Goal: Task Accomplishment & Management: Use online tool/utility

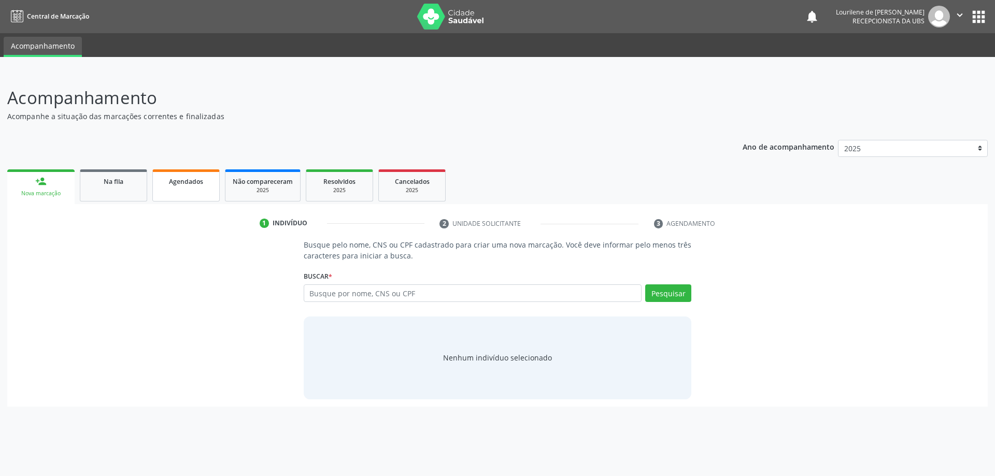
click at [200, 191] on link "Agendados" at bounding box center [185, 185] width 67 height 32
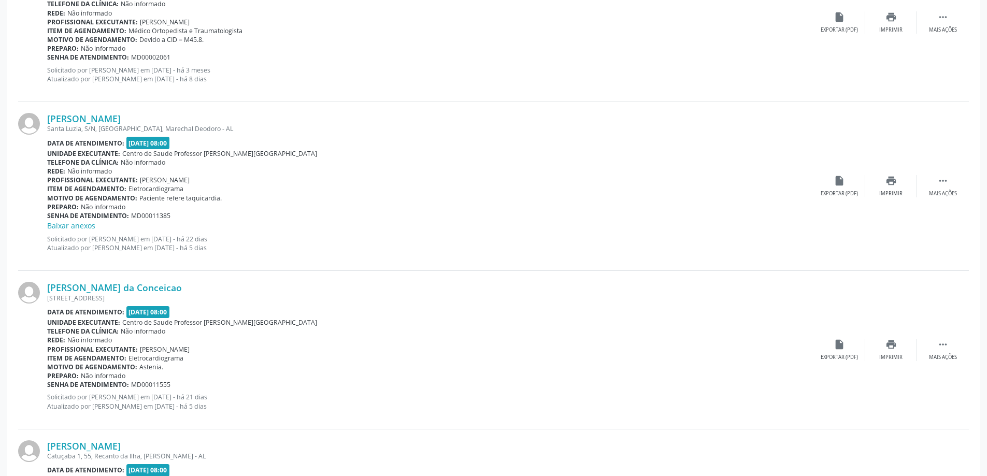
scroll to position [513, 0]
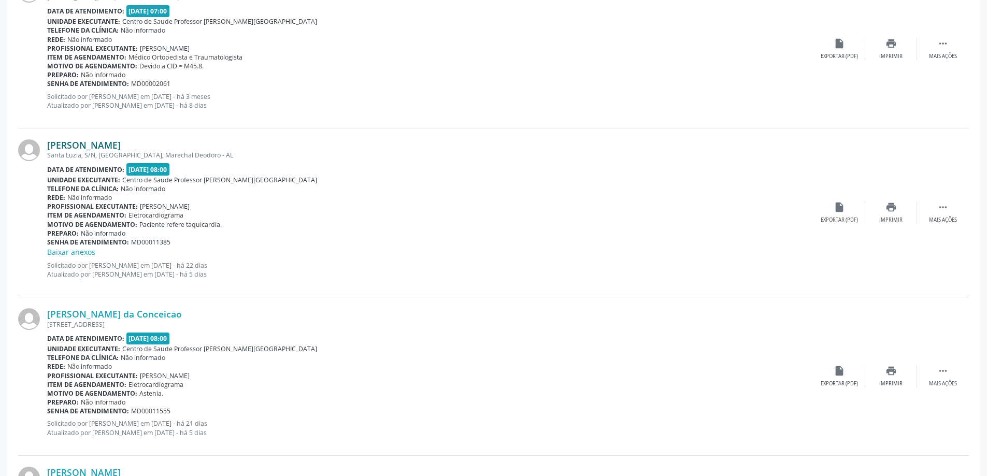
click at [104, 140] on link "[PERSON_NAME]" at bounding box center [84, 144] width 74 height 11
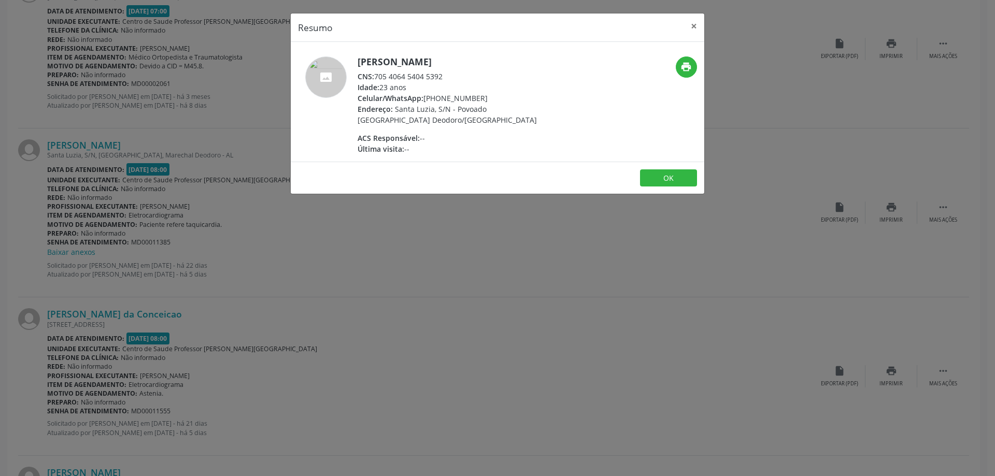
drag, startPoint x: 375, startPoint y: 75, endPoint x: 461, endPoint y: 75, distance: 86.0
click at [461, 75] on div "CNS: 705 4064 5404 5392" at bounding box center [459, 76] width 202 height 11
copy div "705 4064 5404 5392"
click at [416, 88] on div "Idade: 23 anos" at bounding box center [459, 87] width 202 height 11
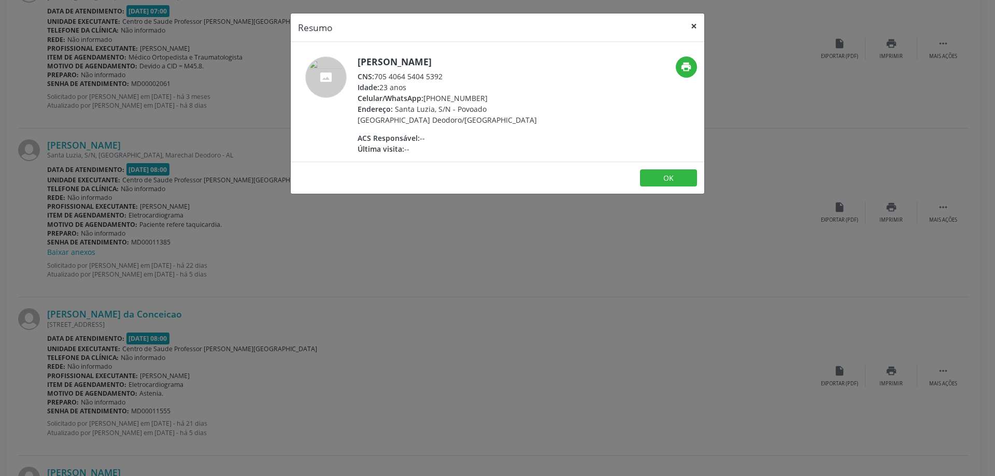
click at [697, 26] on button "×" at bounding box center [693, 25] width 21 height 25
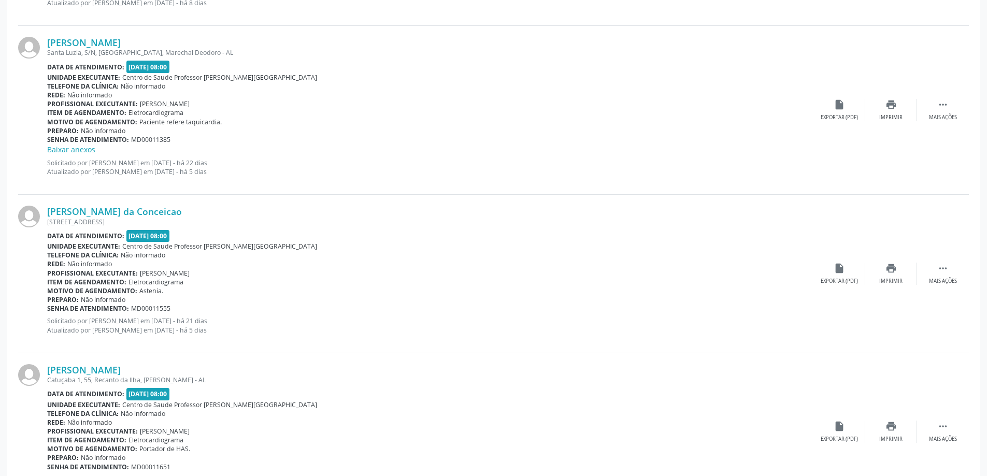
scroll to position [617, 0]
click at [109, 211] on link "[PERSON_NAME] da Conceicao" at bounding box center [114, 210] width 135 height 11
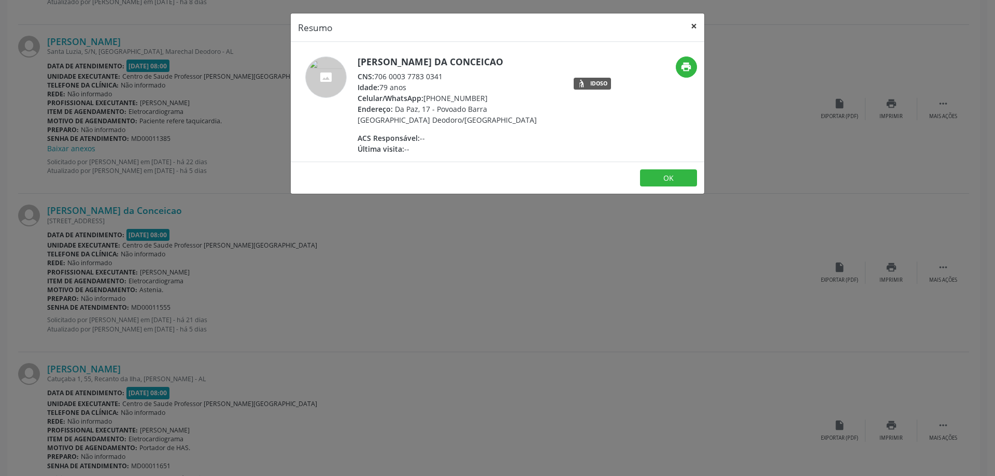
click at [692, 26] on button "×" at bounding box center [693, 25] width 21 height 25
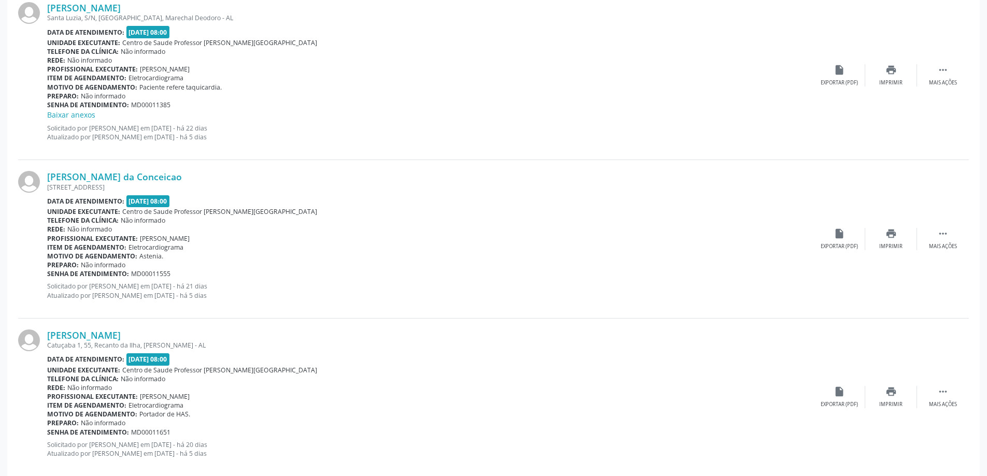
scroll to position [668, 0]
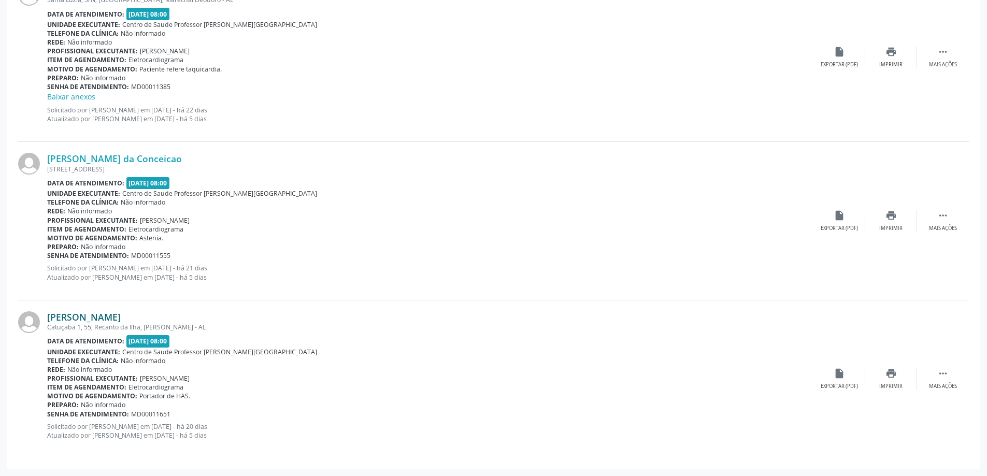
click at [80, 318] on link "[PERSON_NAME]" at bounding box center [84, 316] width 74 height 11
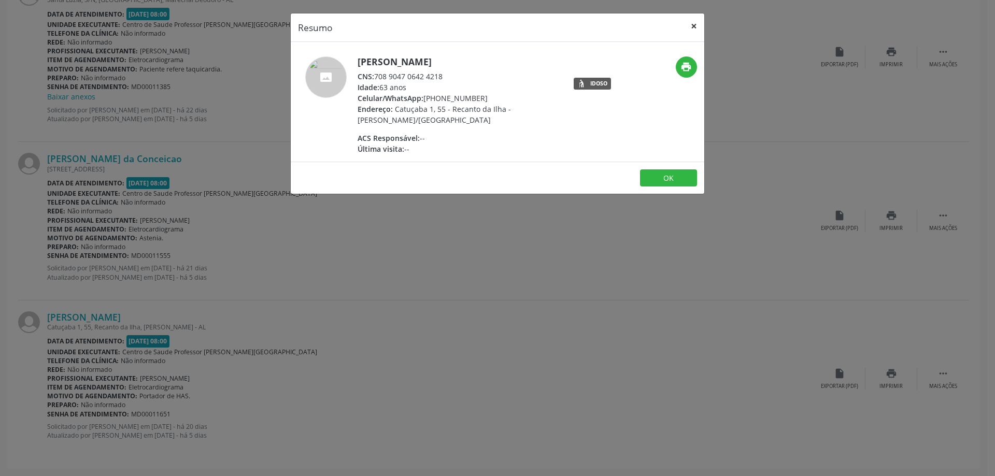
click at [694, 28] on button "×" at bounding box center [693, 25] width 21 height 25
